Goal: Download file/media

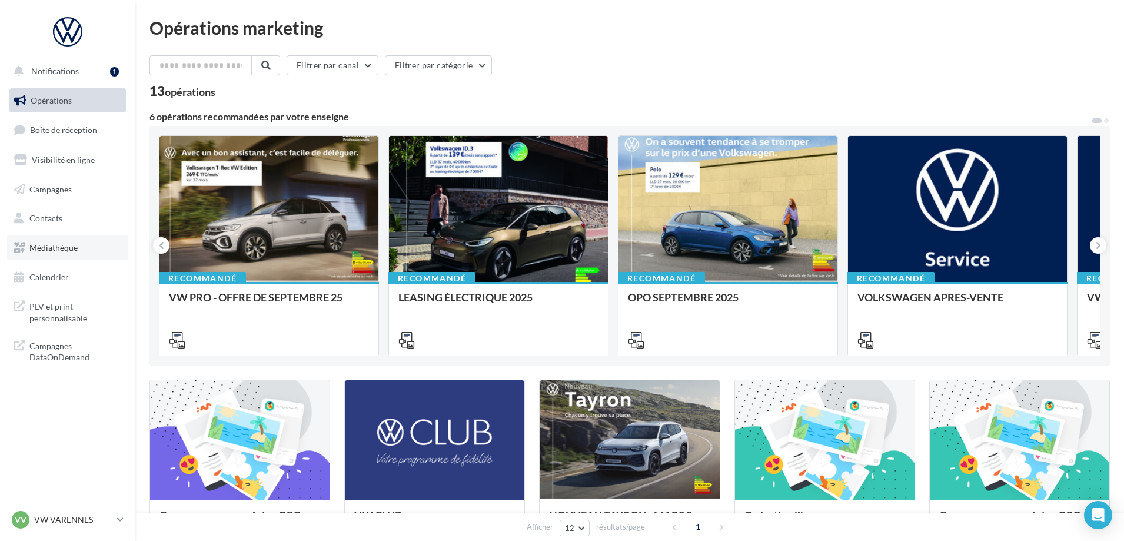
click at [71, 243] on span "Médiathèque" at bounding box center [53, 248] width 48 height 10
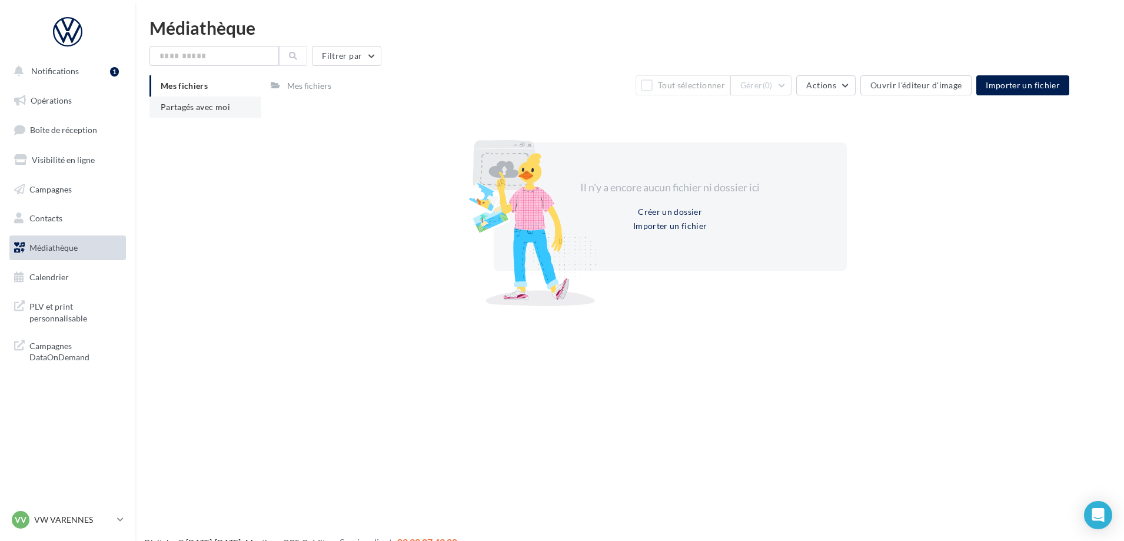
click at [227, 111] on span "Partagés avec moi" at bounding box center [195, 107] width 69 height 10
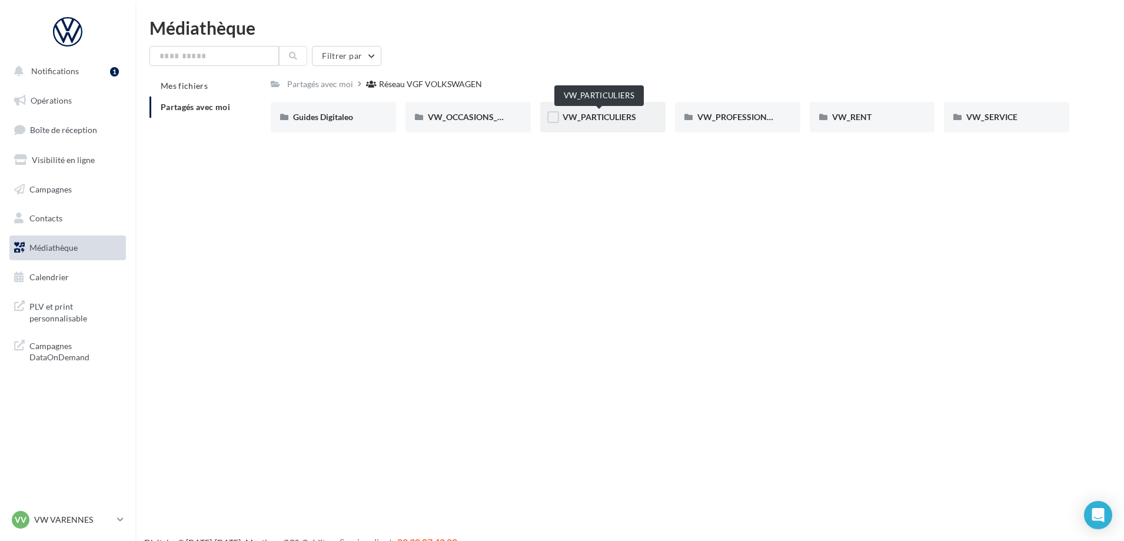
click at [596, 114] on span "VW_PARTICULIERS" at bounding box center [600, 117] width 74 height 10
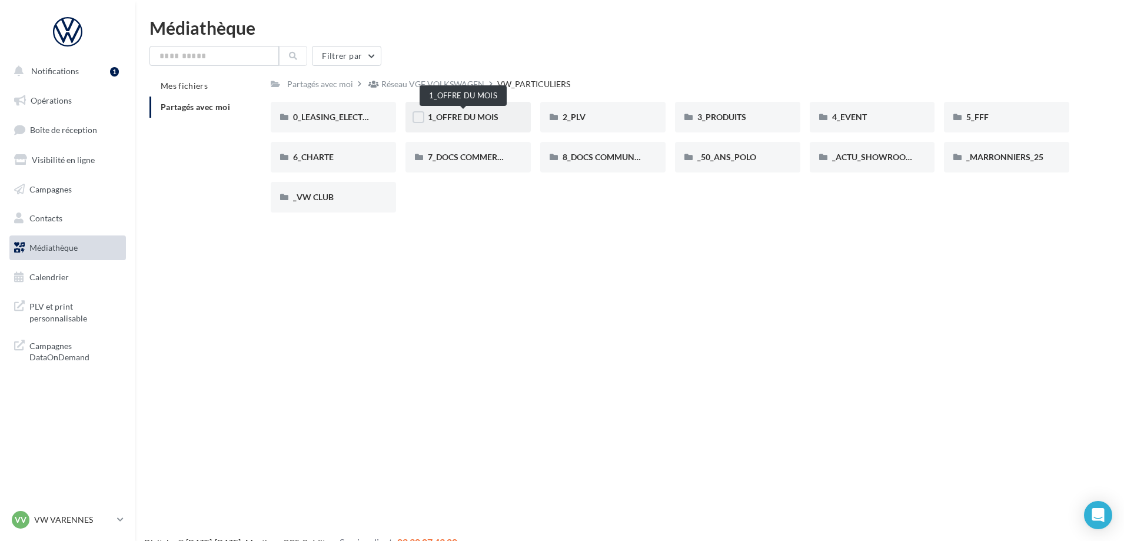
click at [481, 121] on span "1_OFFRE DU MOIS" at bounding box center [463, 117] width 71 height 10
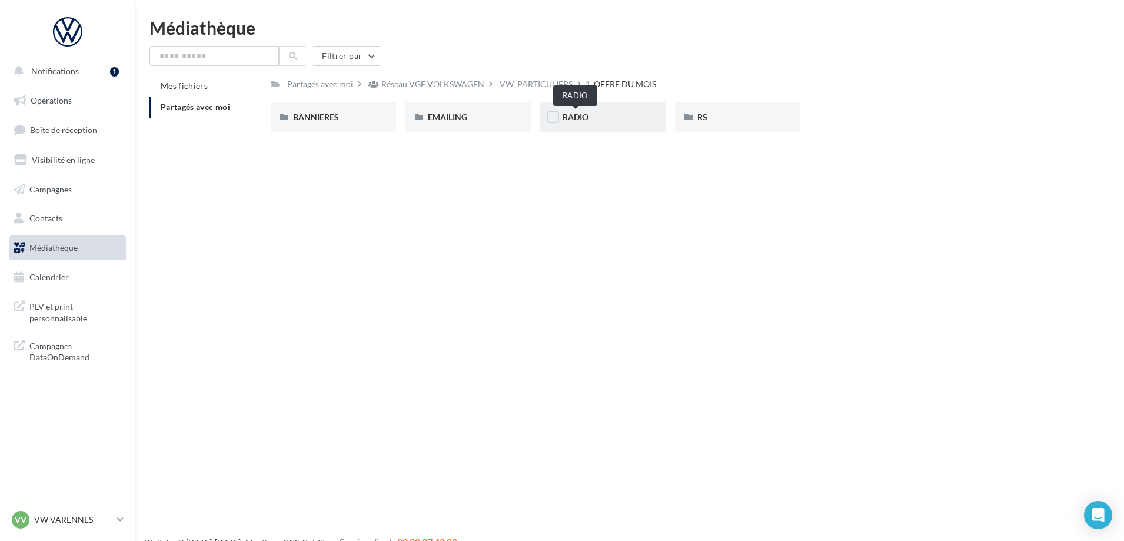
click at [577, 121] on span "RADIO" at bounding box center [576, 117] width 26 height 10
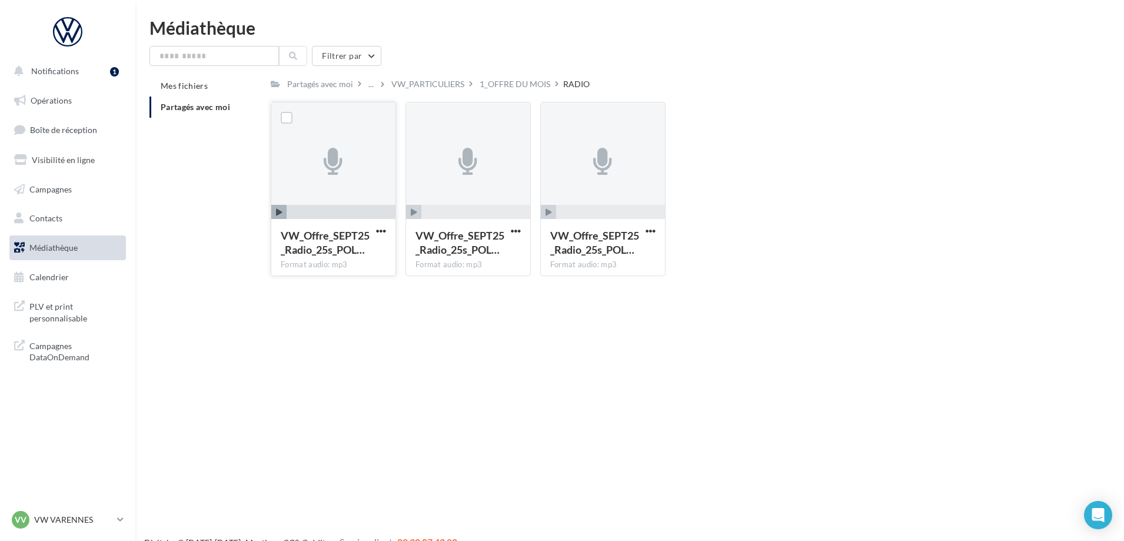
click at [278, 214] on icon "button" at bounding box center [279, 212] width 6 height 7
click at [413, 215] on icon "button" at bounding box center [414, 212] width 6 height 7
click at [293, 119] on div at bounding box center [286, 117] width 31 height 31
click at [288, 117] on label at bounding box center [287, 118] width 12 height 12
click at [431, 111] on div at bounding box center [421, 117] width 31 height 31
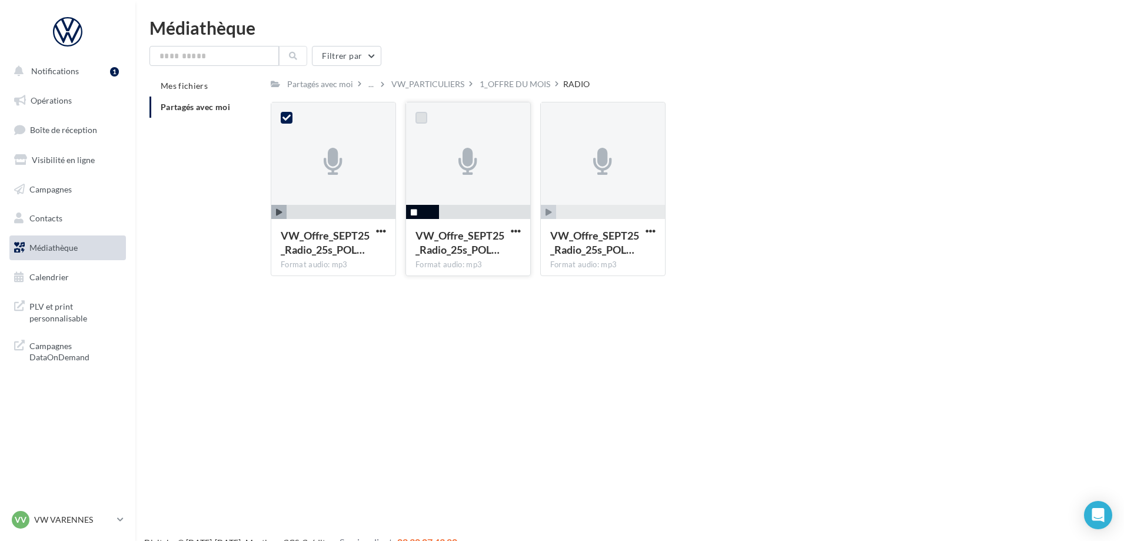
click at [425, 118] on label at bounding box center [422, 118] width 12 height 12
click at [557, 120] on label at bounding box center [556, 118] width 12 height 12
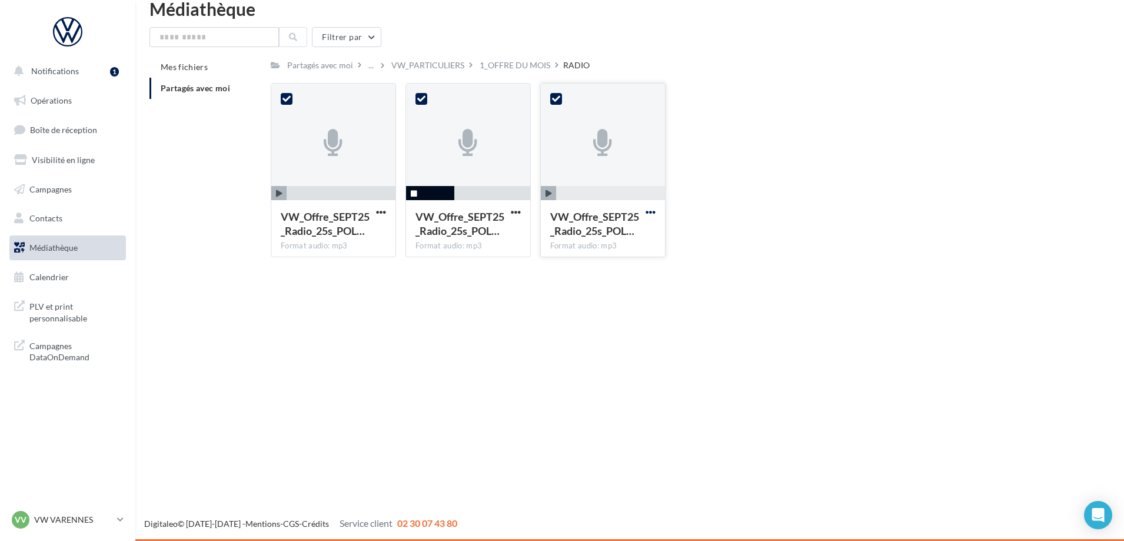
click at [650, 214] on span "button" at bounding box center [651, 212] width 10 height 10
click at [603, 238] on button "Télécharger" at bounding box center [599, 235] width 118 height 31
click at [514, 215] on span "button" at bounding box center [516, 212] width 10 height 10
drag, startPoint x: 486, startPoint y: 244, endPoint x: 472, endPoint y: 244, distance: 13.6
click at [485, 244] on button "Télécharger" at bounding box center [465, 235] width 118 height 31
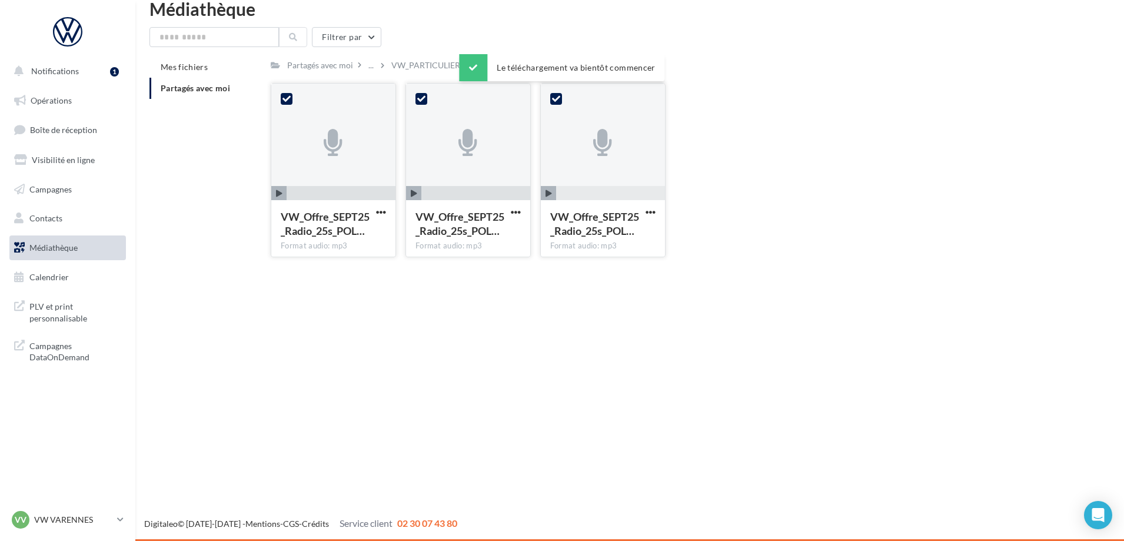
click at [387, 208] on button "button" at bounding box center [381, 213] width 15 height 12
click at [353, 240] on button "Télécharger" at bounding box center [330, 235] width 118 height 31
click at [55, 521] on p "VW VARENNES" at bounding box center [73, 520] width 78 height 12
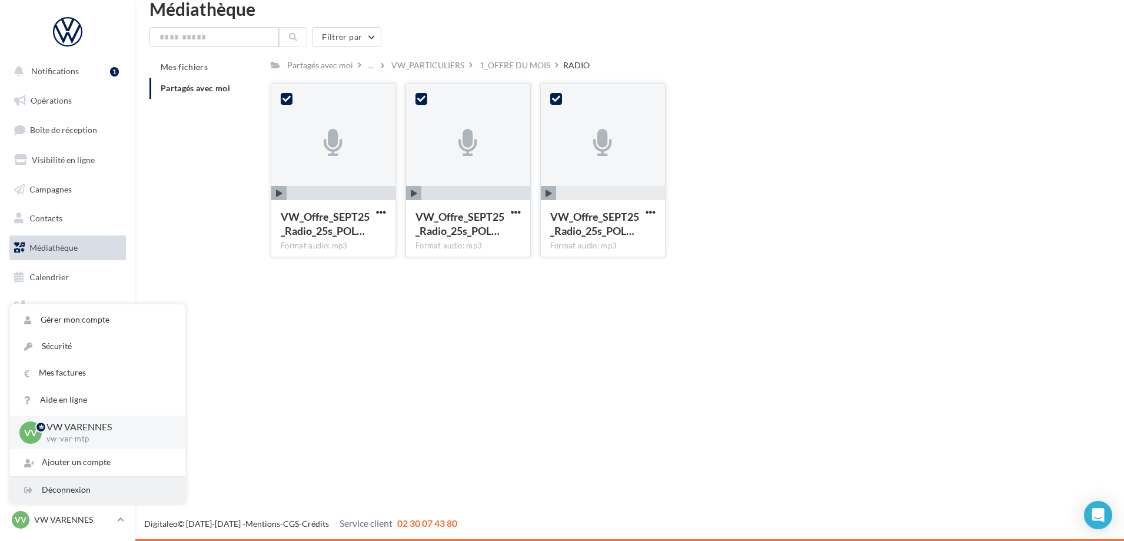
click at [64, 480] on div "Déconnexion" at bounding box center [97, 490] width 175 height 26
